Goal: Communication & Community: Connect with others

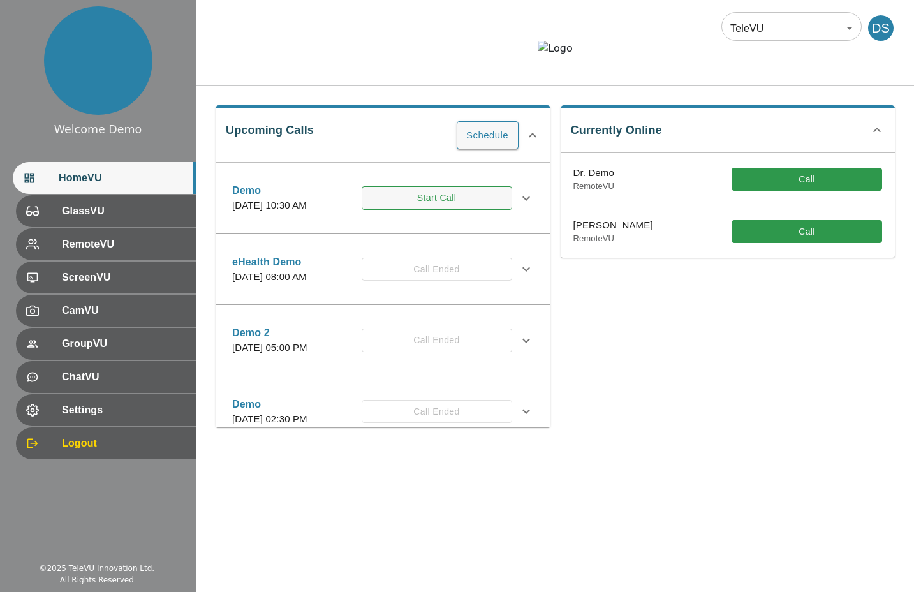
click at [434, 210] on button "Start Call" at bounding box center [437, 198] width 151 height 24
click at [435, 210] on button "Start Call" at bounding box center [437, 198] width 151 height 24
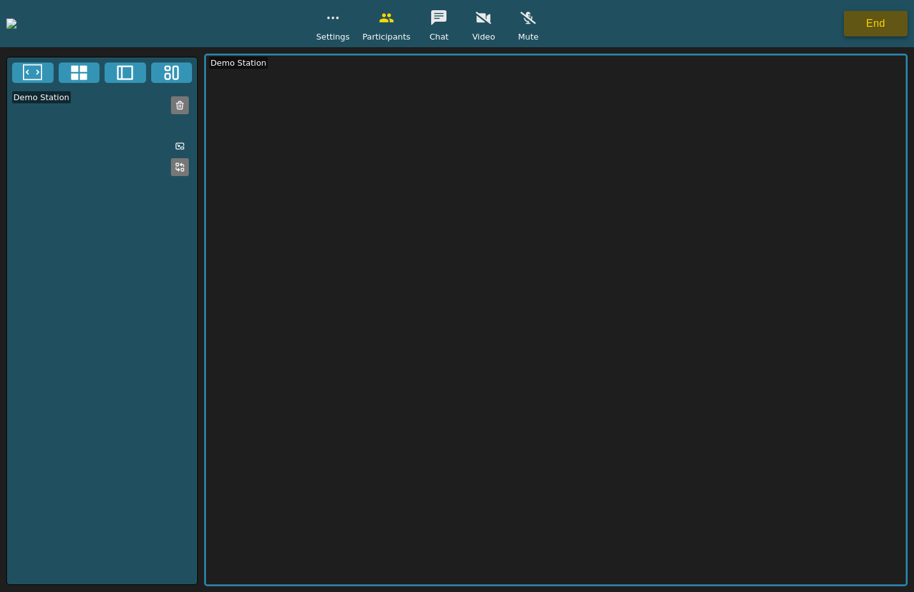
click at [864, 29] on button "End" at bounding box center [876, 24] width 64 height 26
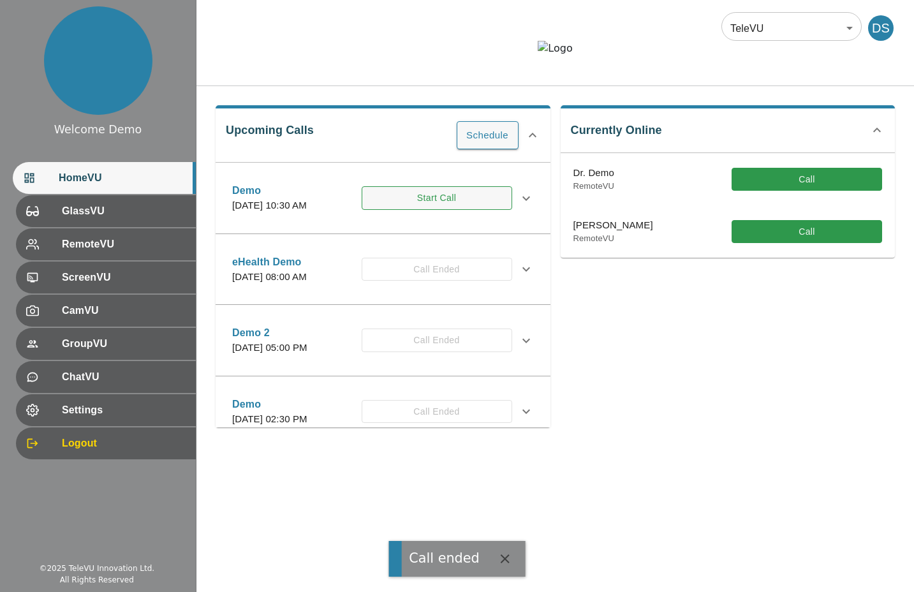
click at [471, 210] on button "Start Call" at bounding box center [437, 198] width 151 height 24
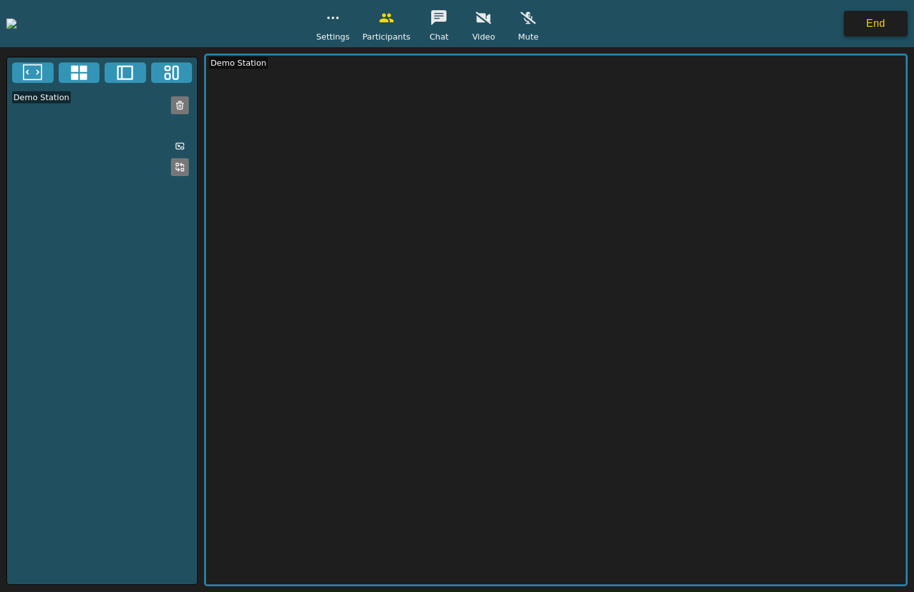
click at [895, 20] on button "End" at bounding box center [876, 24] width 64 height 26
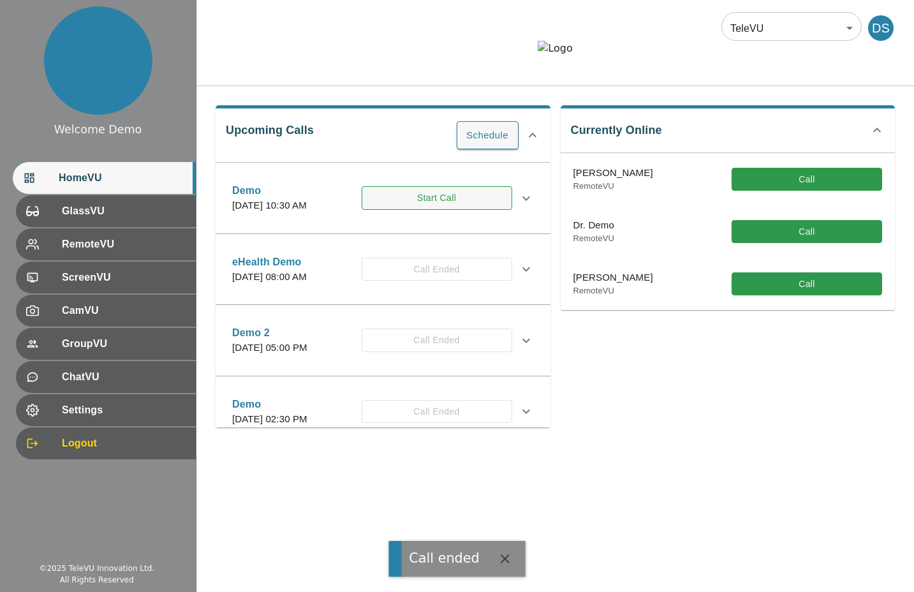
click at [415, 210] on button "Start Call" at bounding box center [437, 198] width 151 height 24
